Goal: Navigation & Orientation: Understand site structure

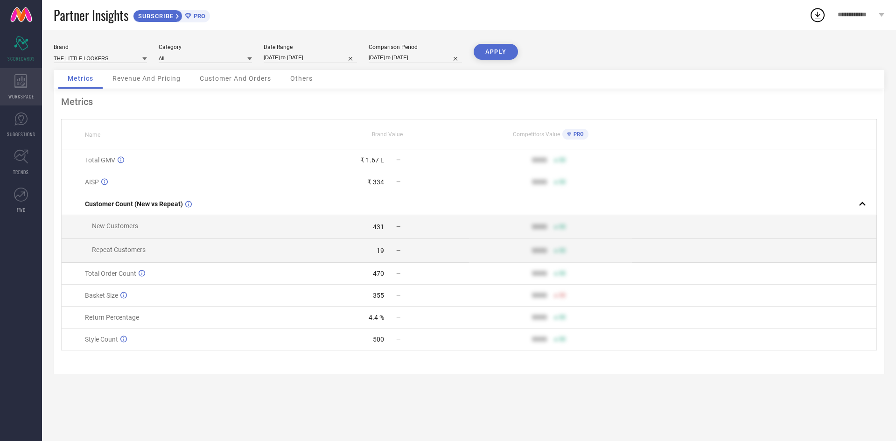
click at [23, 85] on icon at bounding box center [20, 81] width 13 height 14
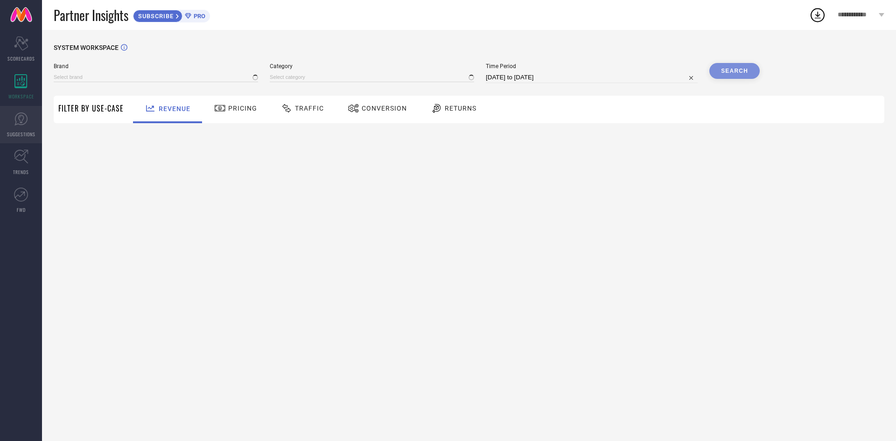
type input "THE LITTLE LOOKERS"
type input "All"
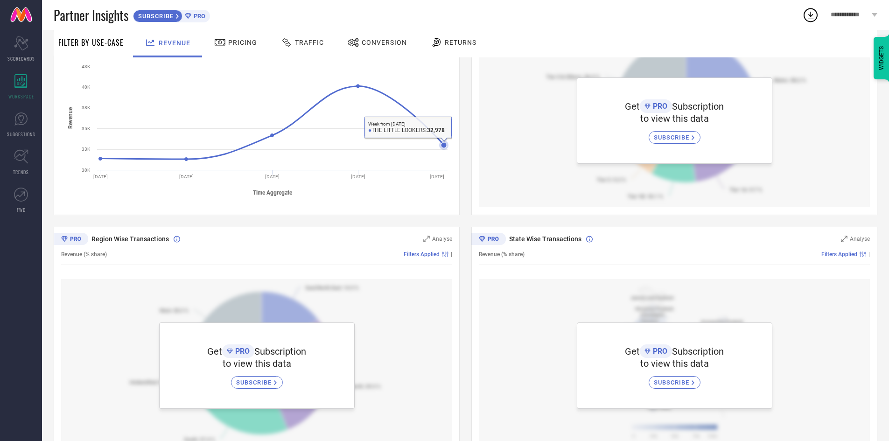
scroll to position [189, 0]
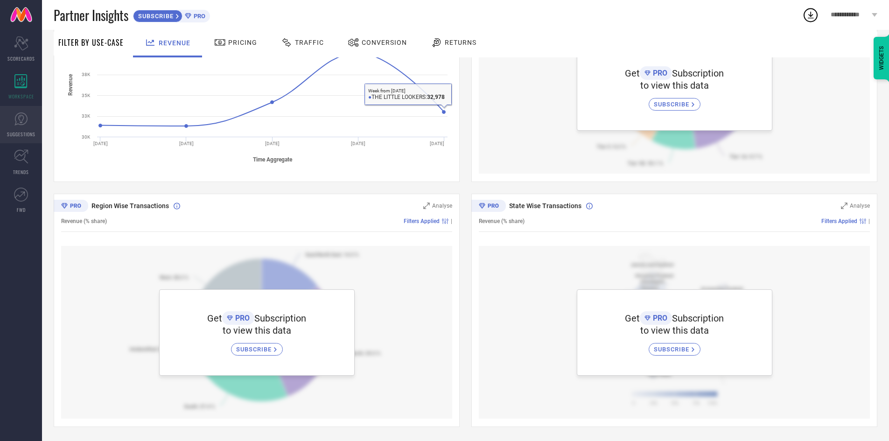
click at [17, 123] on icon at bounding box center [21, 119] width 14 height 14
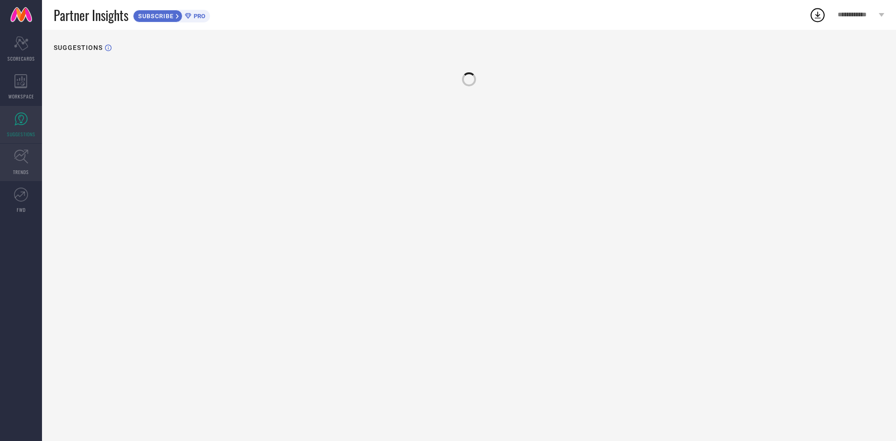
click at [23, 155] on icon at bounding box center [21, 156] width 14 height 14
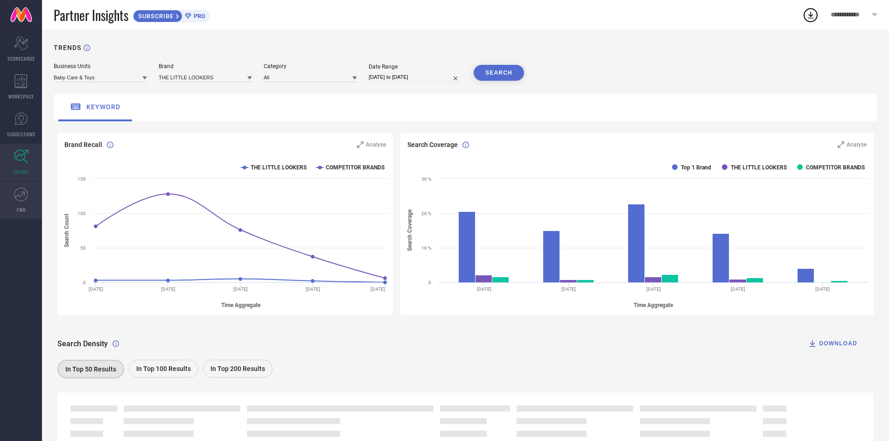
click at [23, 194] on icon at bounding box center [20, 194] width 10 height 7
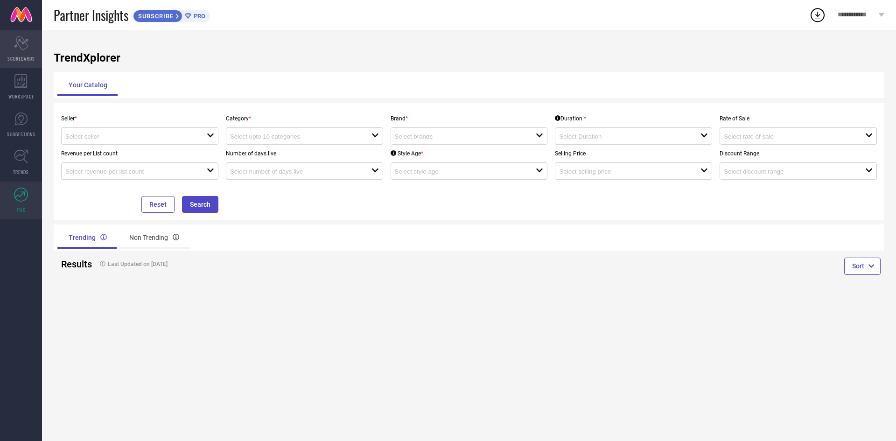
click at [26, 40] on icon at bounding box center [21, 43] width 14 height 14
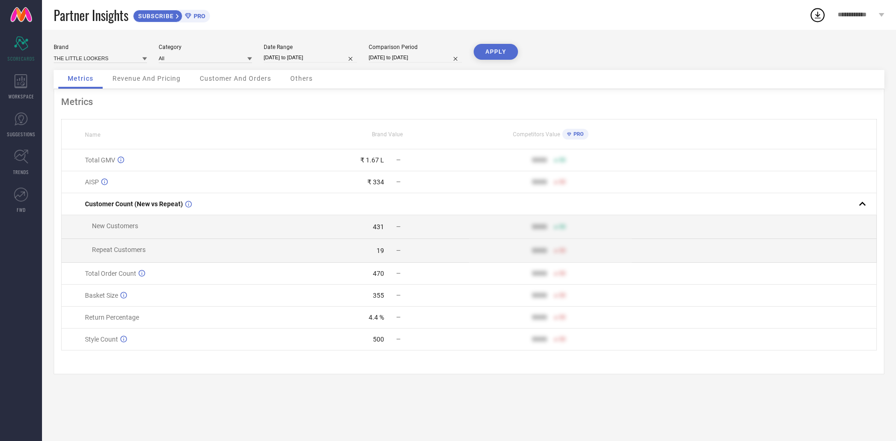
click at [0, 30] on link "Scorecard SCORECARDS" at bounding box center [21, 48] width 42 height 37
